Goal: Task Accomplishment & Management: Use online tool/utility

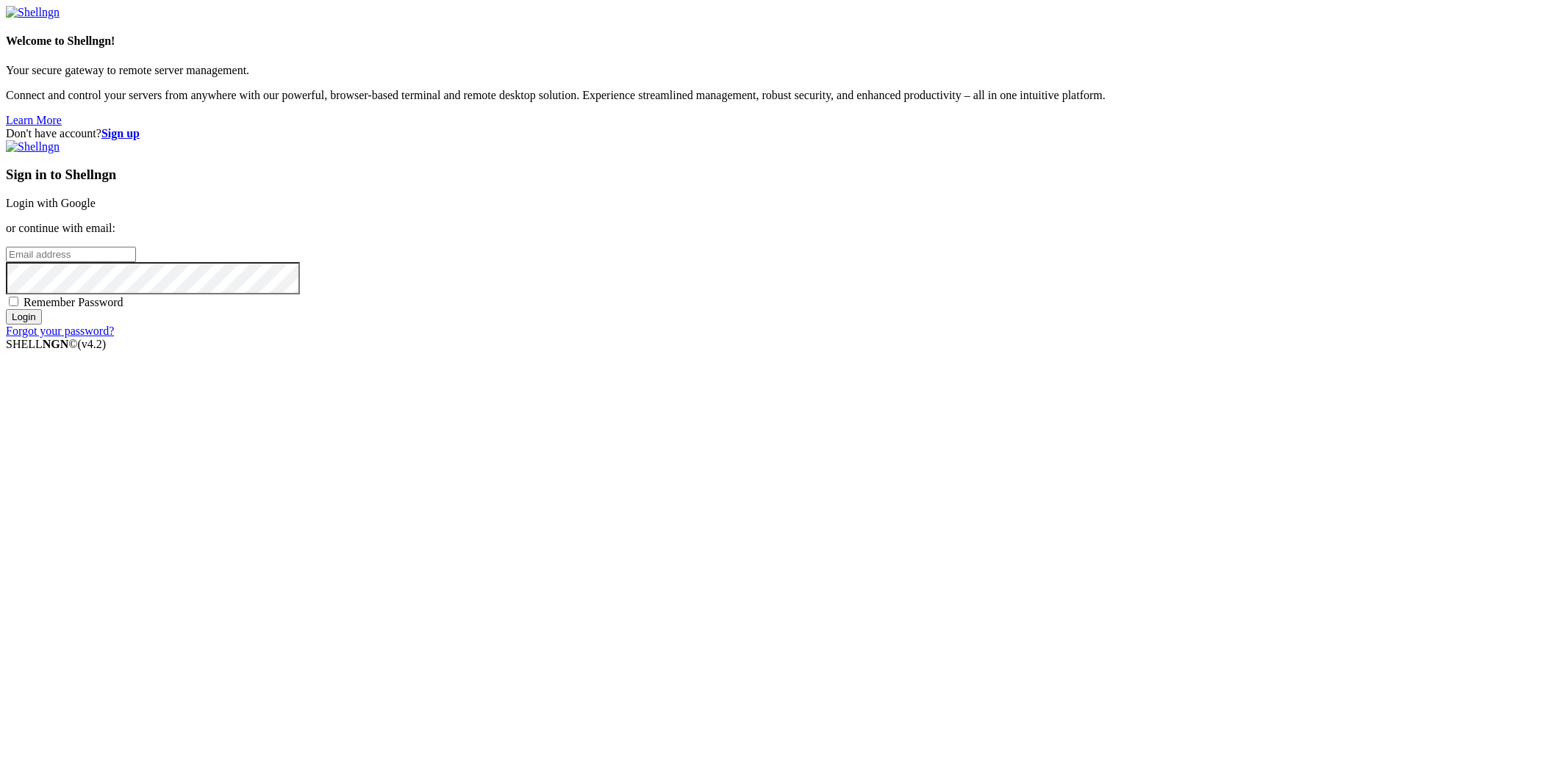
click at [95, 210] on link "Login with Google" at bounding box center [50, 203] width 89 height 12
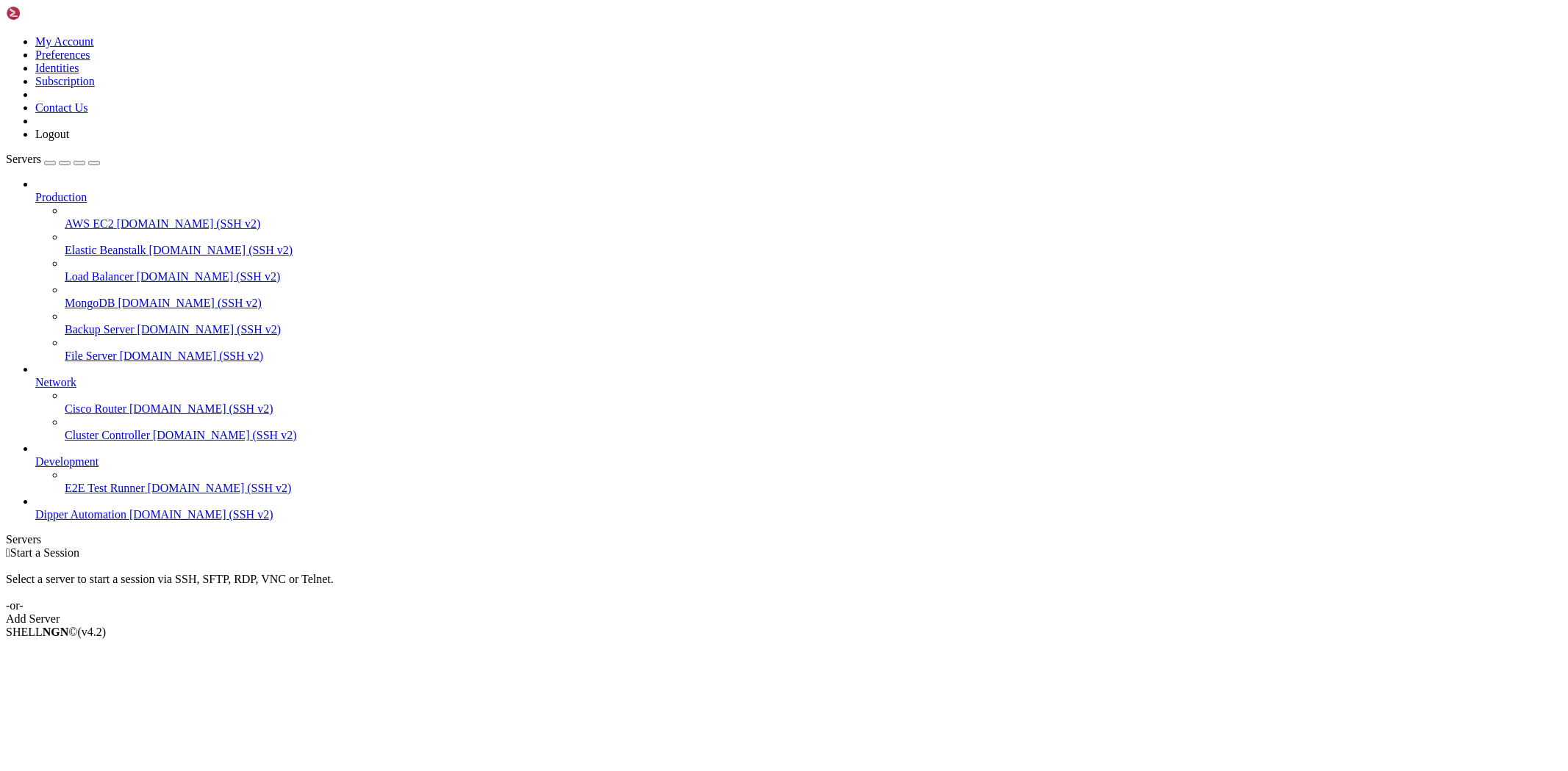
click at [129, 521] on span "[DOMAIN_NAME] (SSH v2)" at bounding box center [201, 515] width 144 height 12
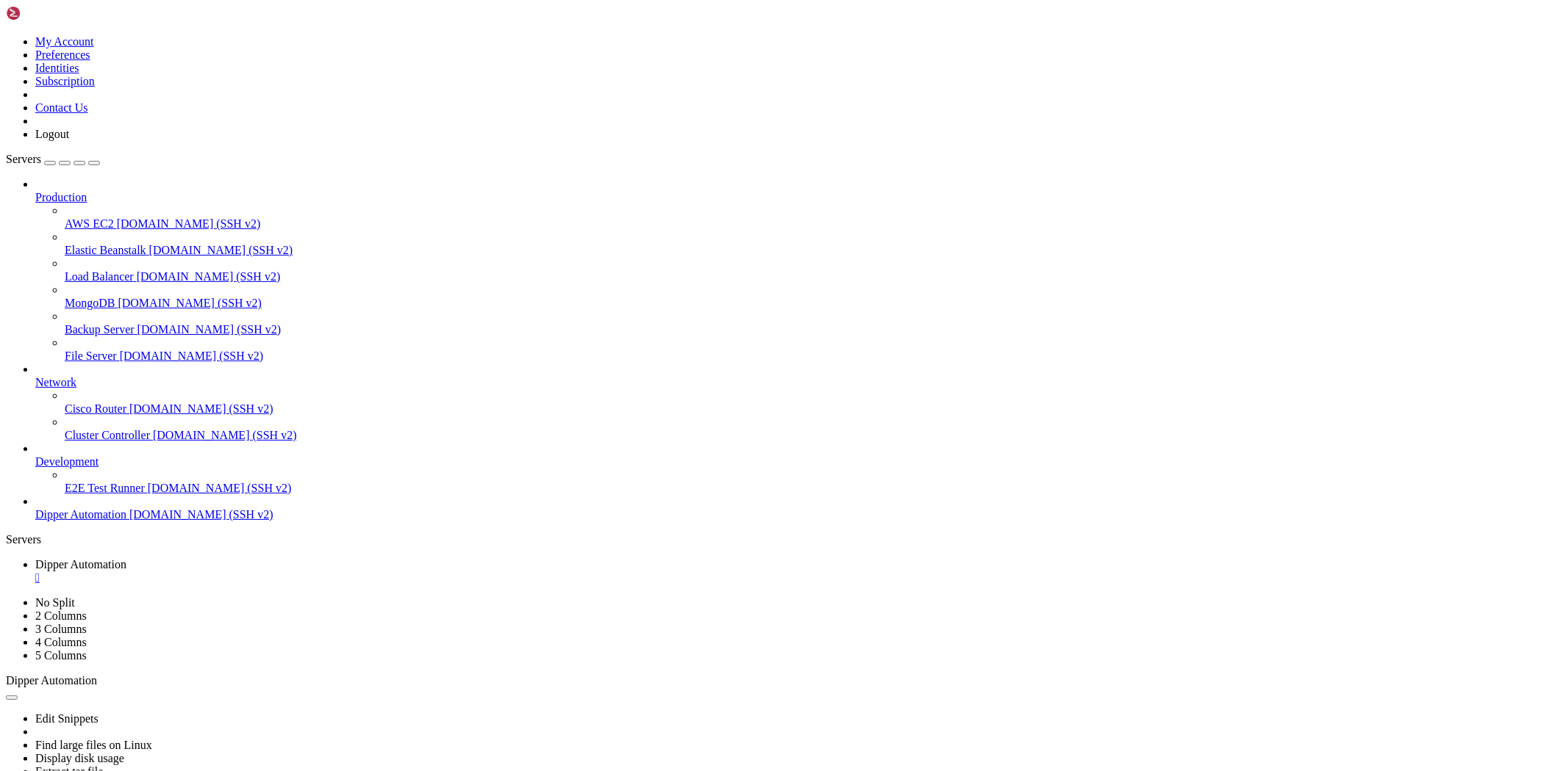
drag, startPoint x: 580, startPoint y: 1453, endPoint x: 12, endPoint y: 1018, distance: 715.4
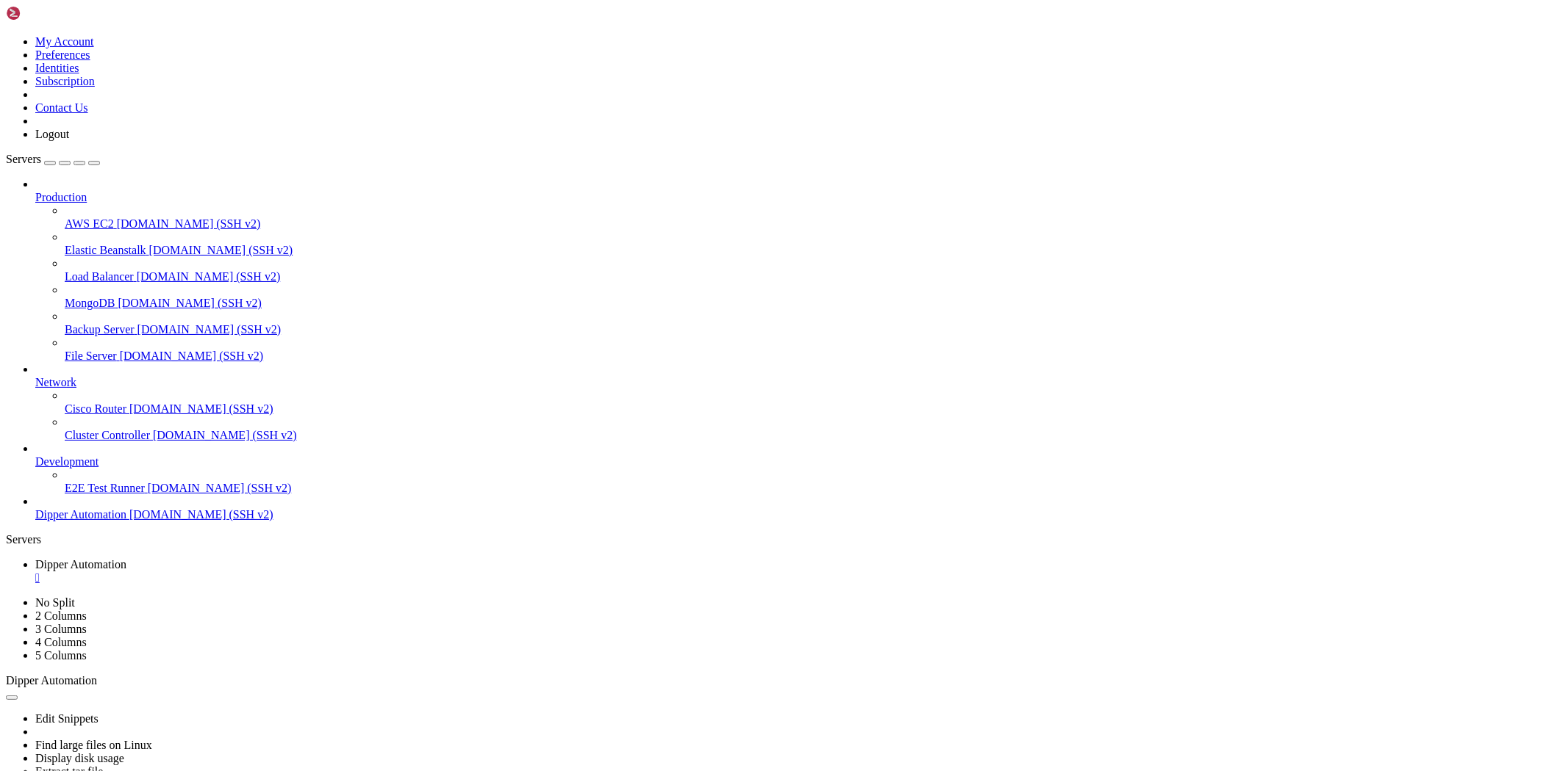
copy div "Last login: [DATE] from [TECHNICAL_ID] root@vps58218:~# pm2 logs DippeHub-backe…"
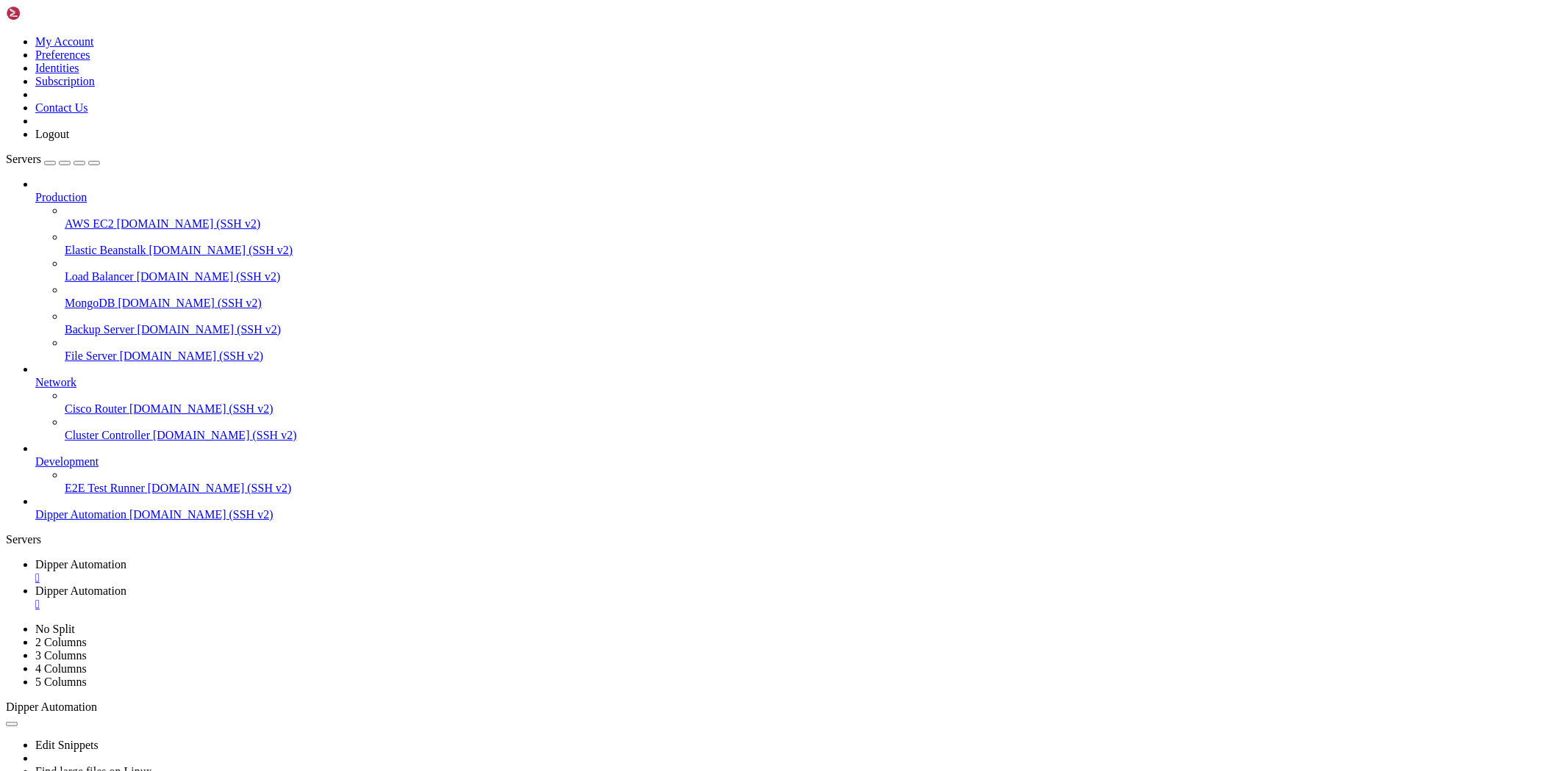
type input "/root/Dipperhub/backend"
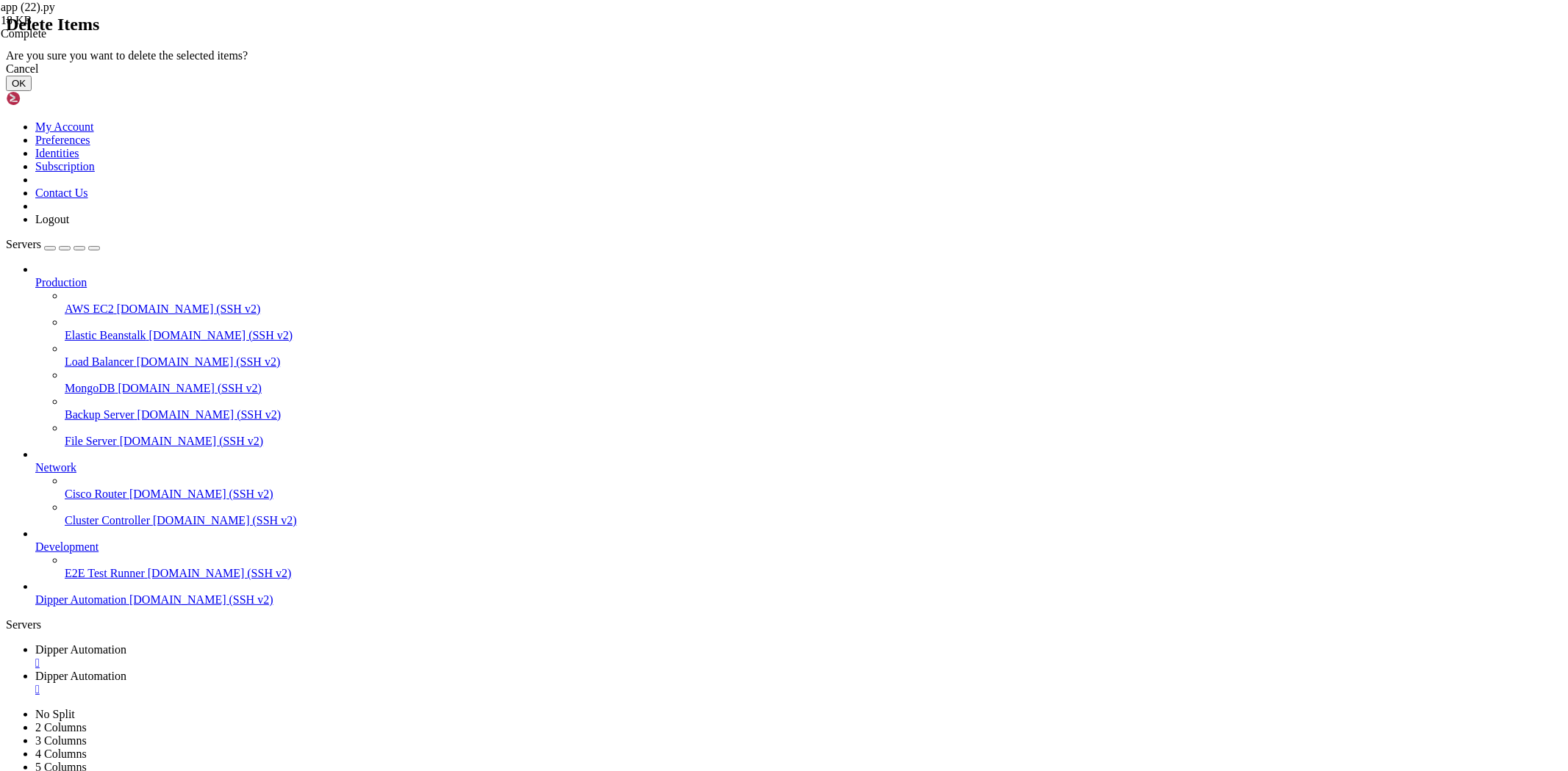
click at [31, 91] on button "OK" at bounding box center [19, 83] width 26 height 16
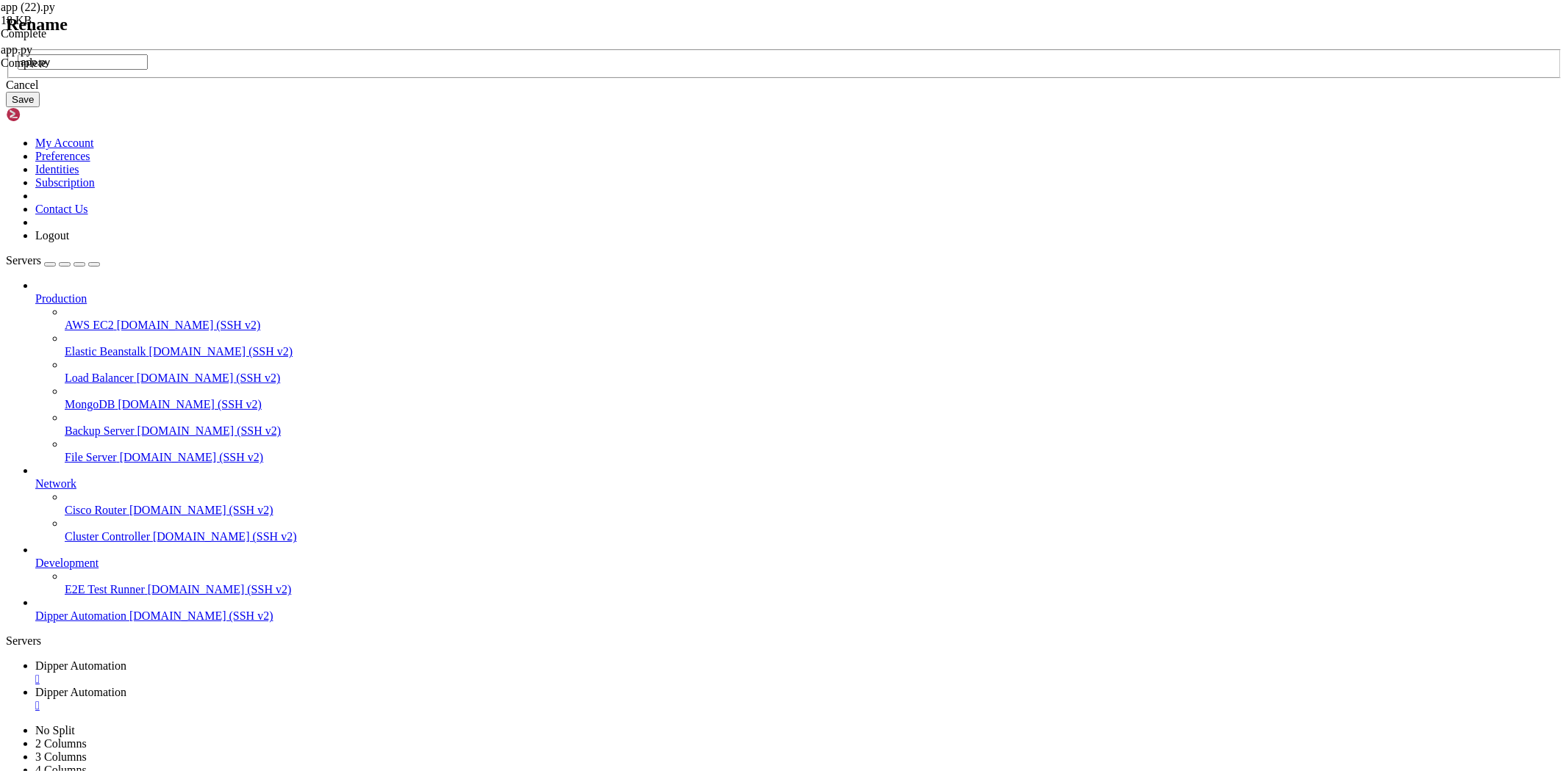
type input "app.py"
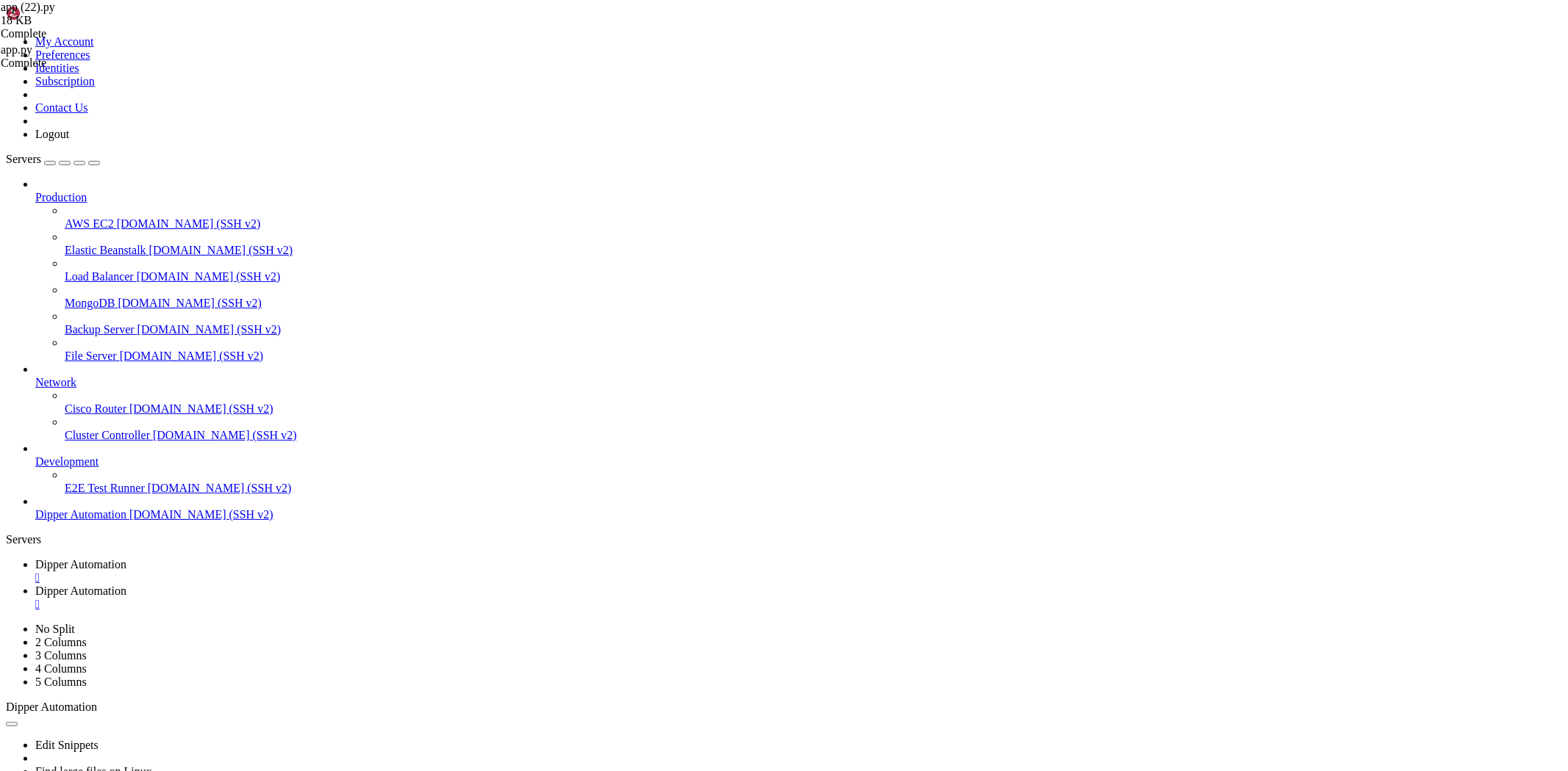
click at [254, 559] on link "Dipper Automation " at bounding box center [798, 572] width 1526 height 27
click at [376, 585] on link "Dipper Automation " at bounding box center [798, 598] width 1526 height 27
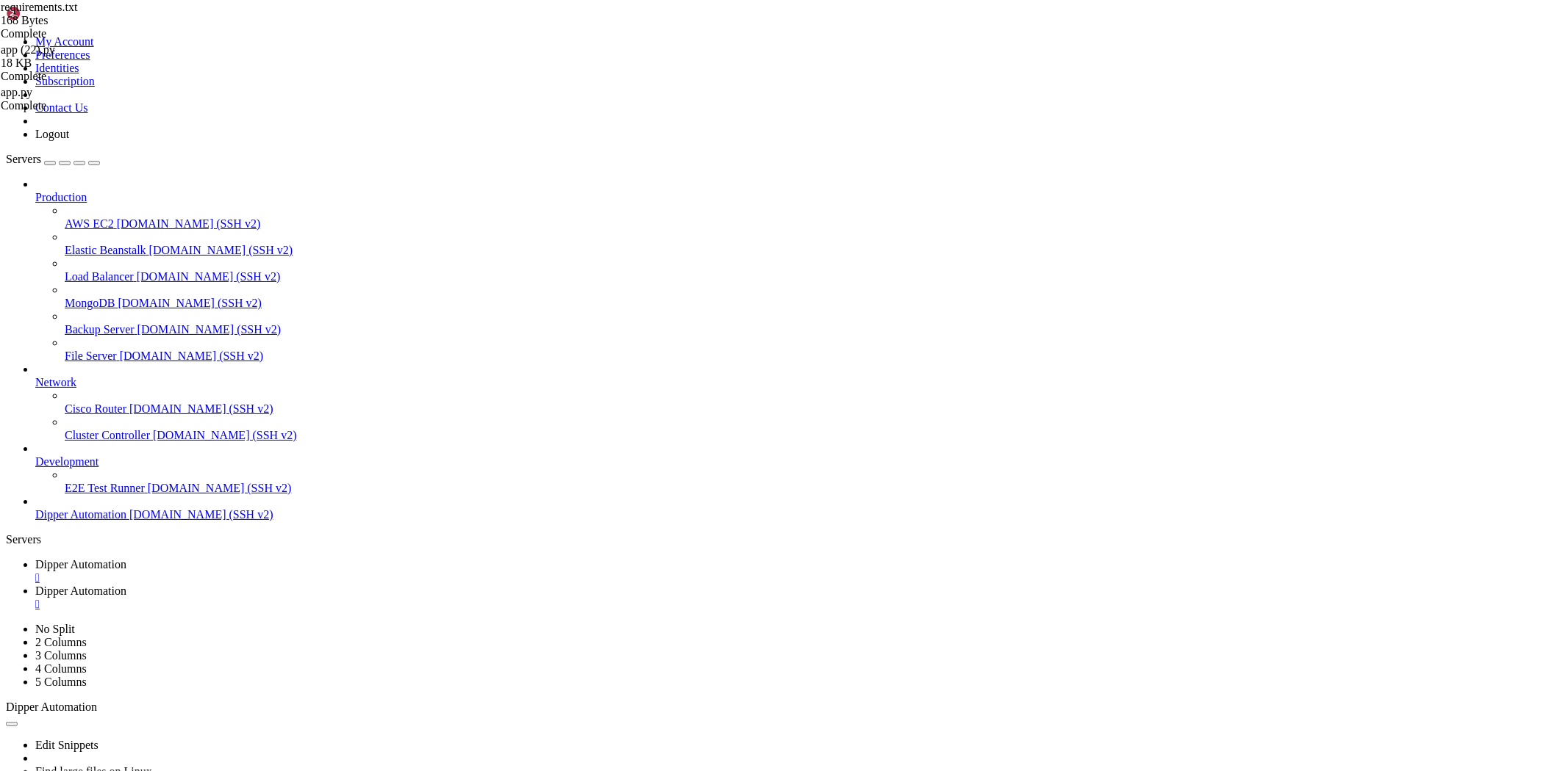
drag, startPoint x: 311, startPoint y: 99, endPoint x: 202, endPoint y: 101, distance: 109.0
type textarea "Flask-SocketIO>=5.0"
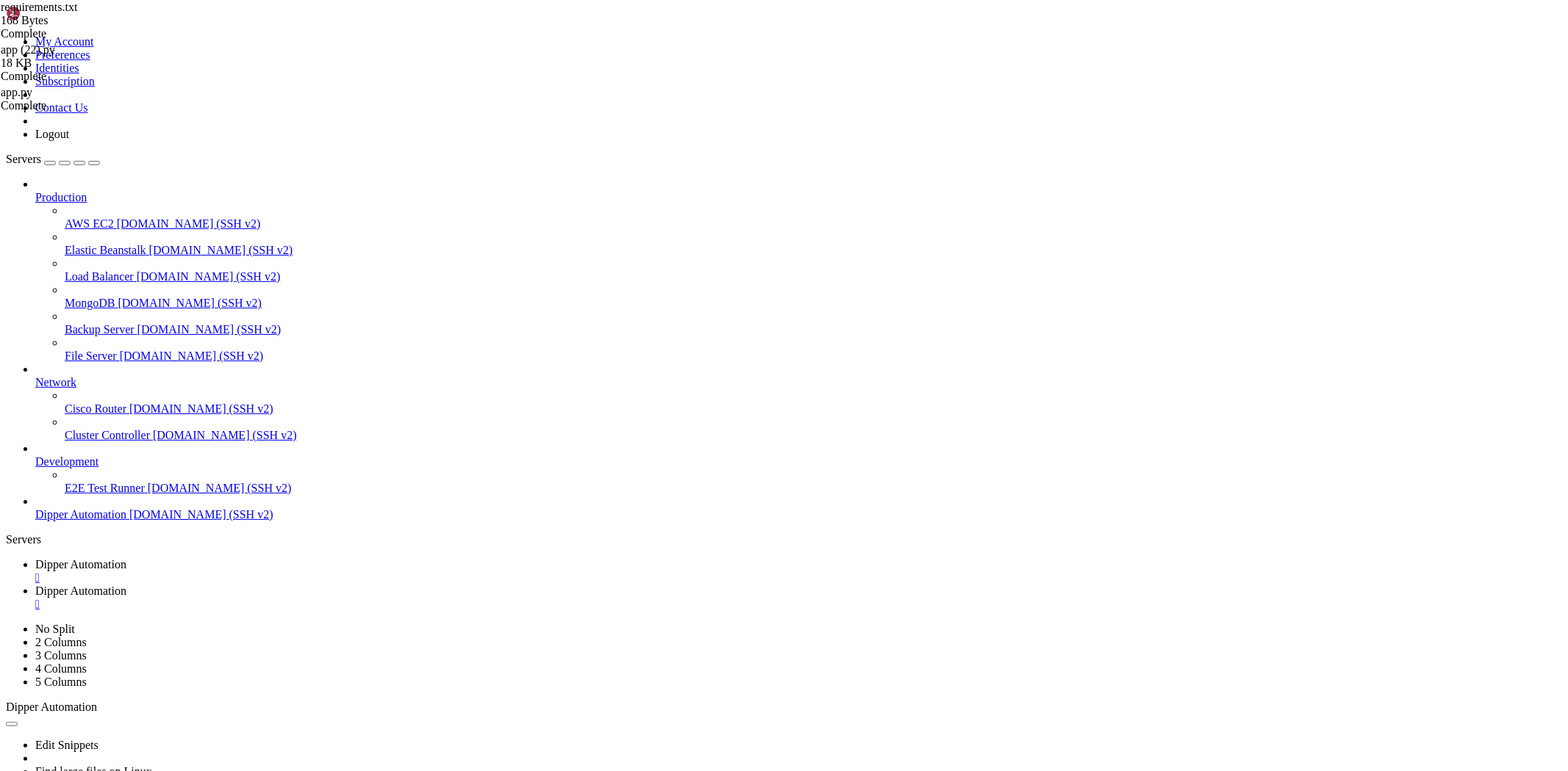
type textarea "Flask-CORS>=3.0"
click at [127, 559] on span "Dipper Automation" at bounding box center [81, 565] width 91 height 12
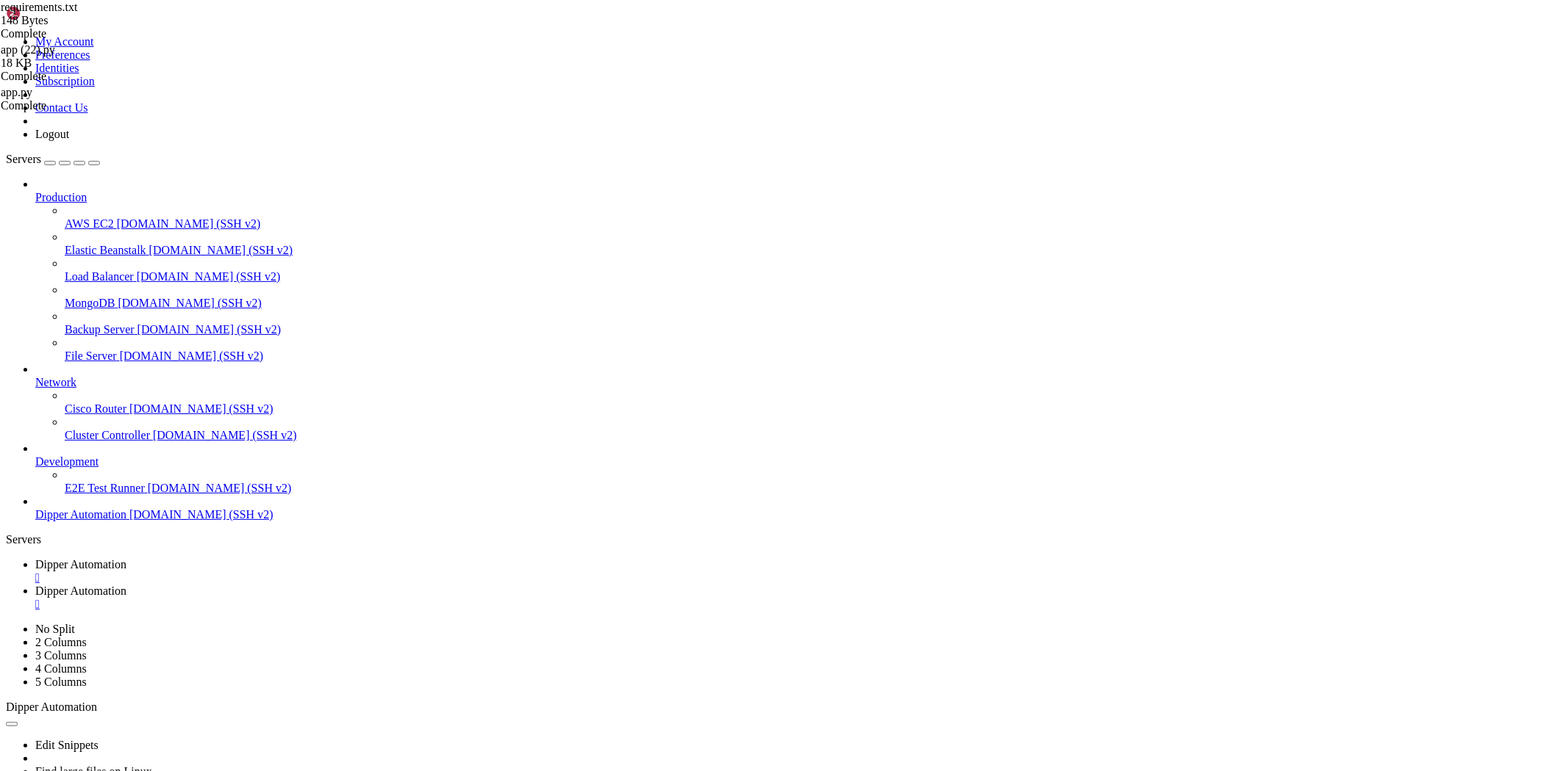
drag, startPoint x: 11, startPoint y: 1146, endPoint x: 520, endPoint y: 1479, distance: 608.3
